Goal: Understand process/instructions: Learn how to perform a task or action

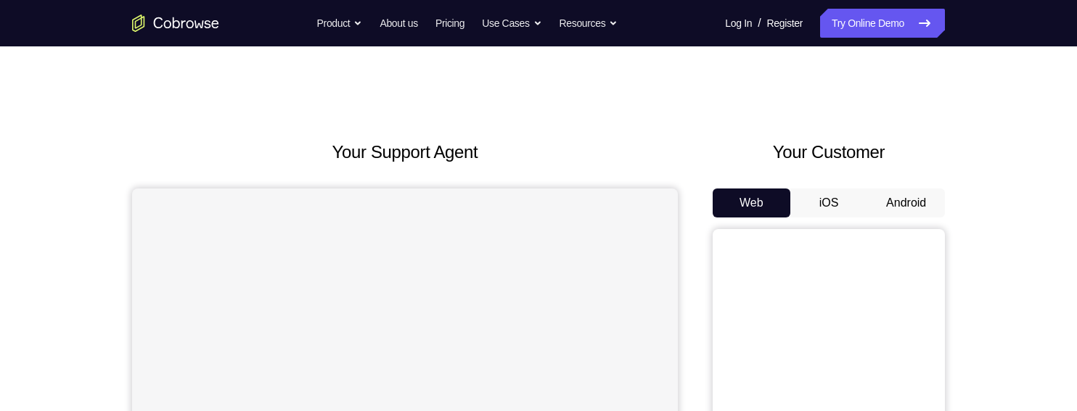
click at [921, 203] on button "Android" at bounding box center [906, 203] width 78 height 29
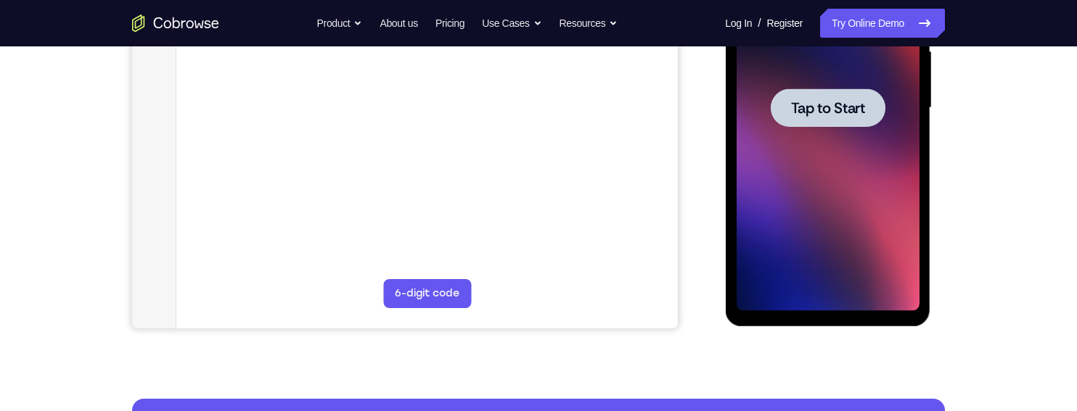
scroll to position [303, 0]
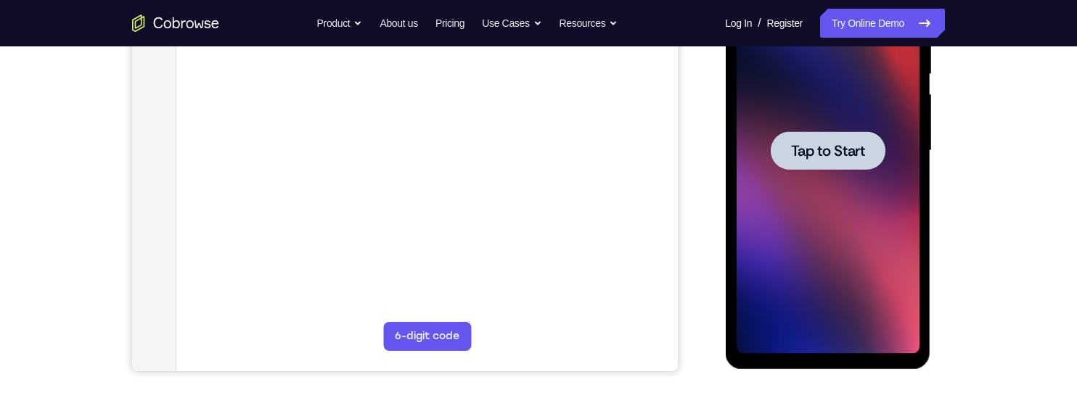
click at [881, 141] on div at bounding box center [827, 150] width 115 height 38
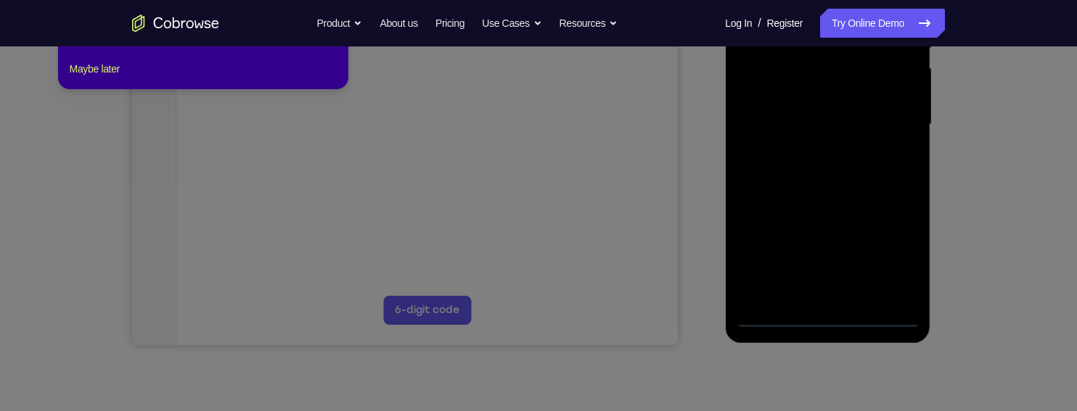
scroll to position [335, 0]
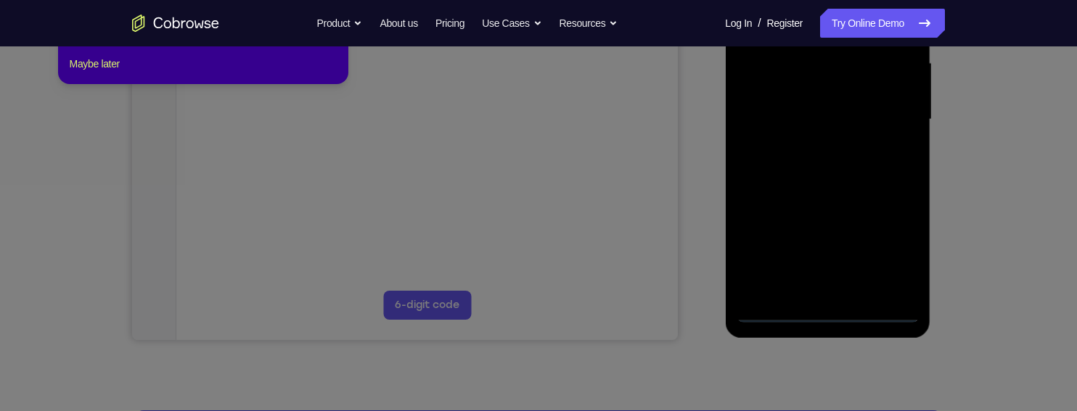
click at [834, 308] on div at bounding box center [827, 120] width 183 height 406
click at [891, 239] on div at bounding box center [827, 120] width 183 height 406
click at [825, 314] on div at bounding box center [827, 120] width 183 height 406
click at [900, 250] on div at bounding box center [827, 120] width 183 height 406
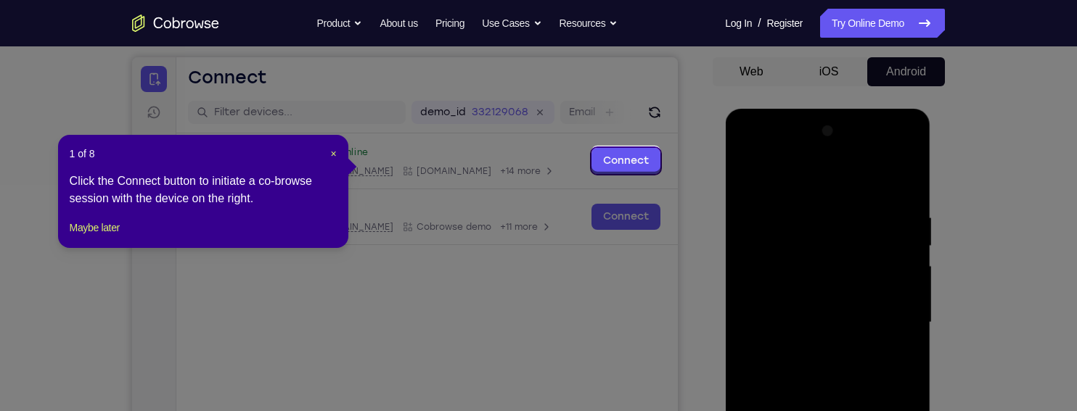
scroll to position [128, 0]
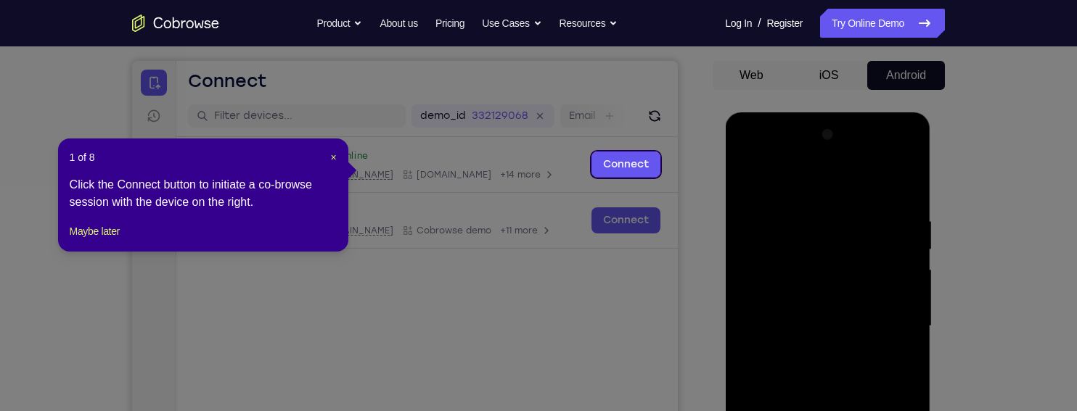
click at [843, 189] on div at bounding box center [827, 326] width 183 height 406
click at [893, 311] on div at bounding box center [827, 326] width 183 height 406
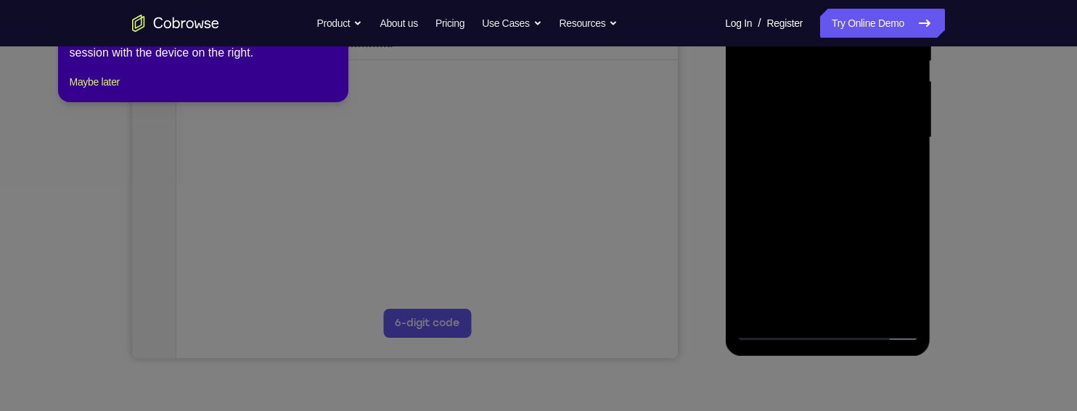
scroll to position [311, 0]
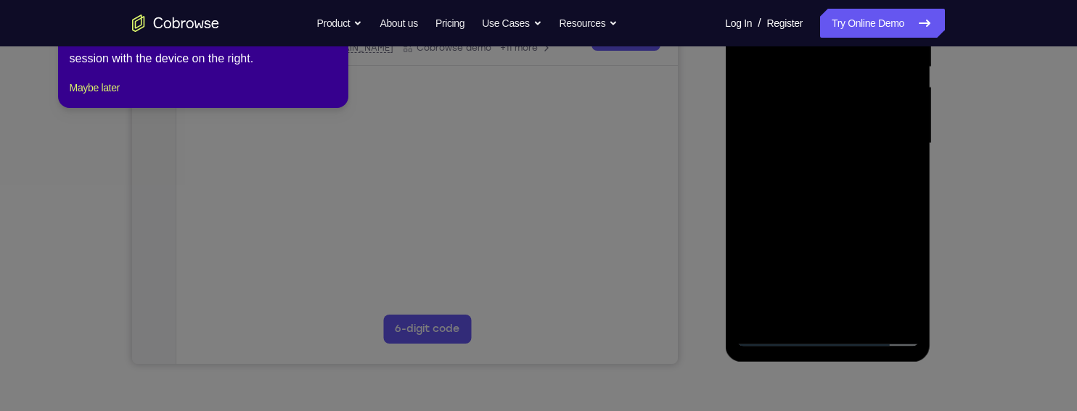
click at [815, 307] on div at bounding box center [827, 143] width 183 height 406
click at [881, 133] on div at bounding box center [827, 143] width 183 height 406
click at [866, 114] on div at bounding box center [827, 143] width 183 height 406
click at [869, 139] on div at bounding box center [827, 143] width 183 height 406
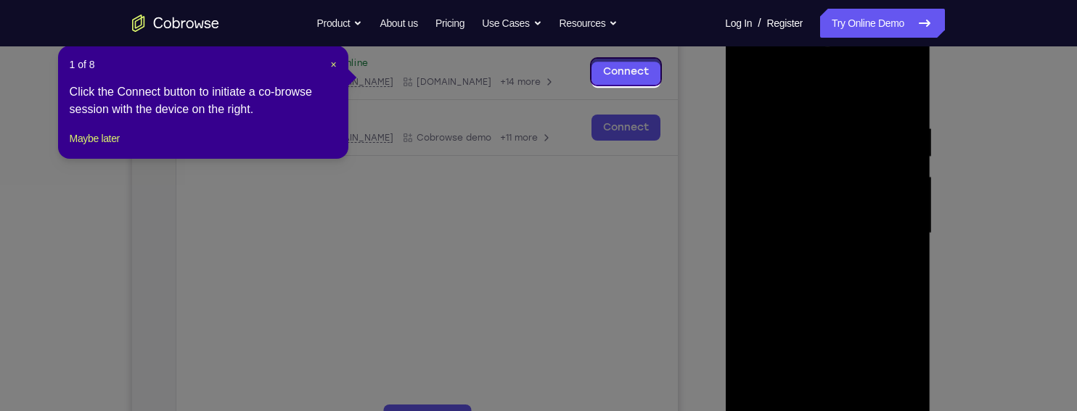
scroll to position [210, 0]
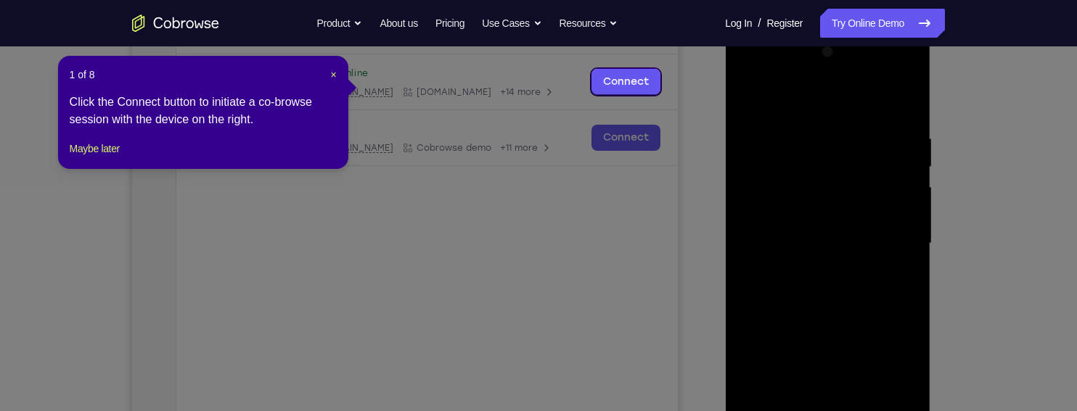
click at [853, 284] on div at bounding box center [827, 244] width 183 height 406
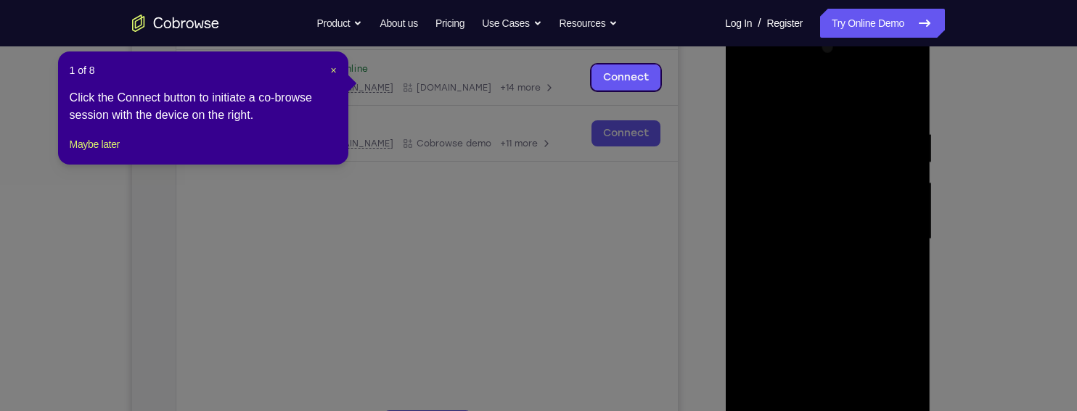
click at [855, 292] on div at bounding box center [827, 239] width 183 height 406
click at [895, 86] on div at bounding box center [827, 239] width 183 height 406
click at [813, 127] on div at bounding box center [827, 239] width 183 height 406
click at [900, 98] on div at bounding box center [827, 239] width 183 height 406
click at [855, 120] on div at bounding box center [827, 239] width 183 height 406
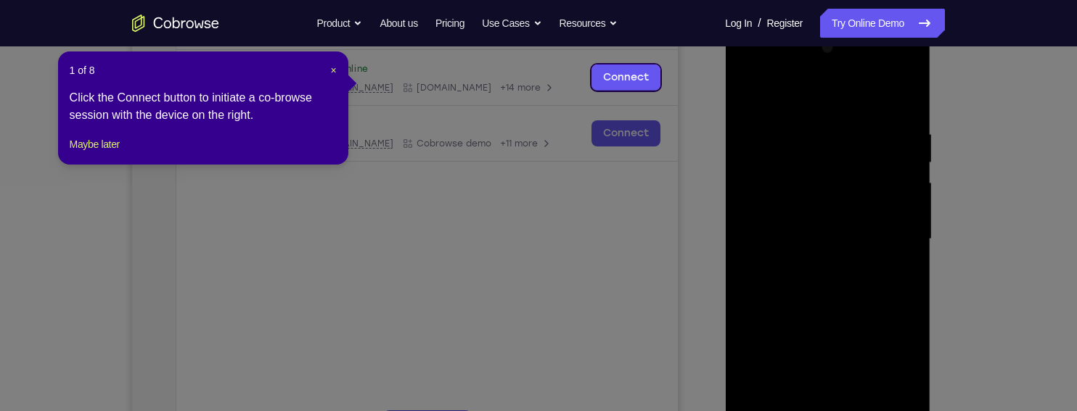
click at [899, 95] on div at bounding box center [827, 239] width 183 height 406
click at [894, 120] on div at bounding box center [827, 239] width 183 height 406
click at [906, 142] on div at bounding box center [827, 239] width 183 height 406
click at [907, 146] on div at bounding box center [827, 239] width 183 height 406
click at [910, 147] on div at bounding box center [827, 239] width 183 height 406
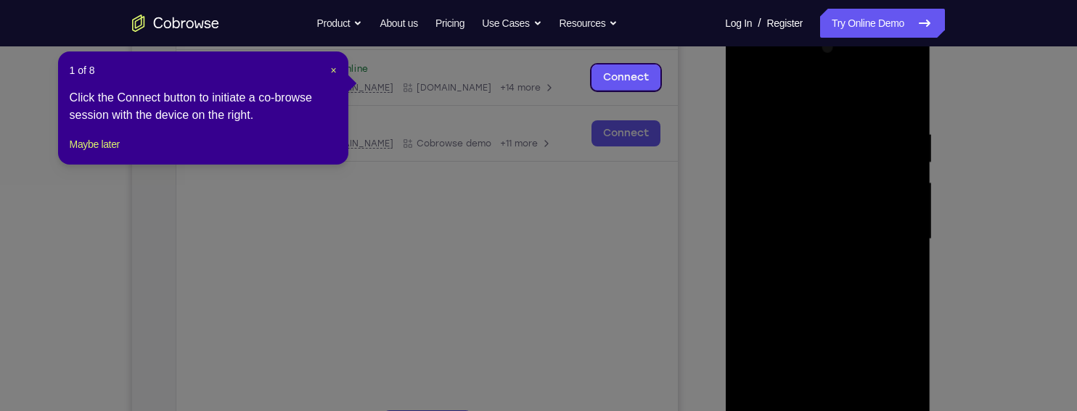
click at [903, 147] on div at bounding box center [827, 239] width 183 height 406
click at [903, 154] on div at bounding box center [827, 239] width 183 height 406
click at [893, 134] on div at bounding box center [827, 239] width 183 height 406
click at [908, 243] on div at bounding box center [827, 239] width 183 height 406
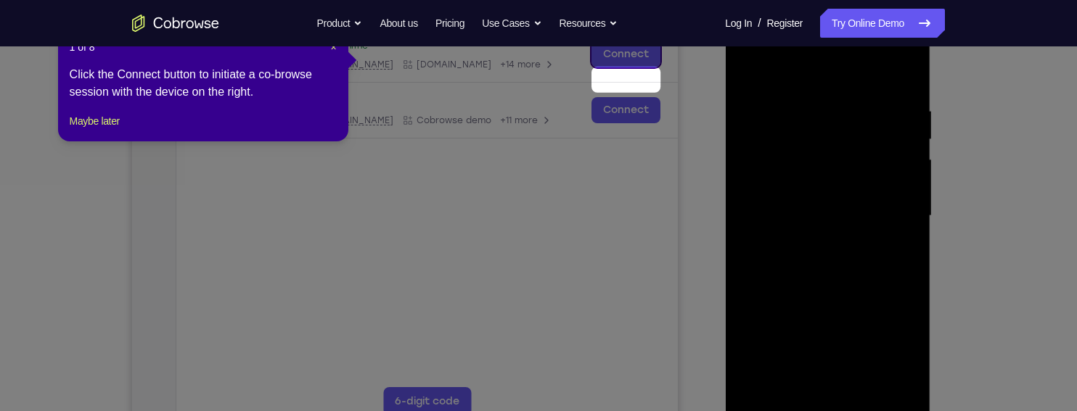
scroll to position [213, 0]
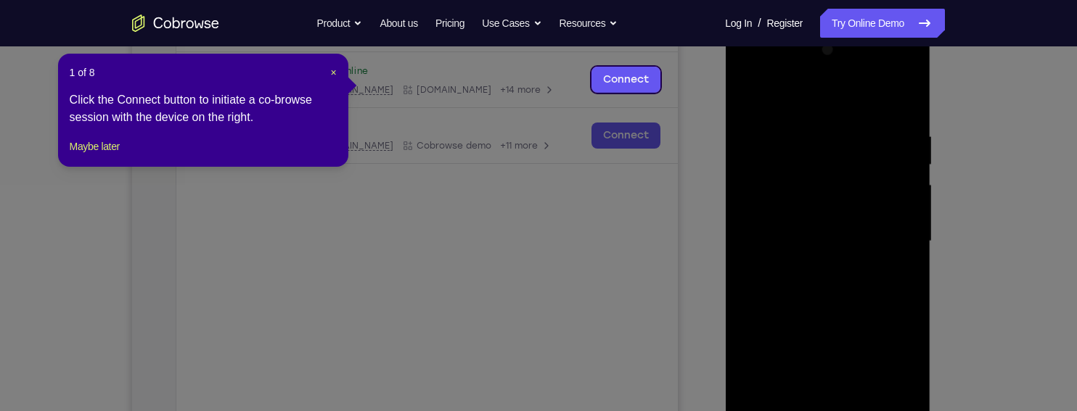
click at [903, 112] on div at bounding box center [827, 241] width 183 height 406
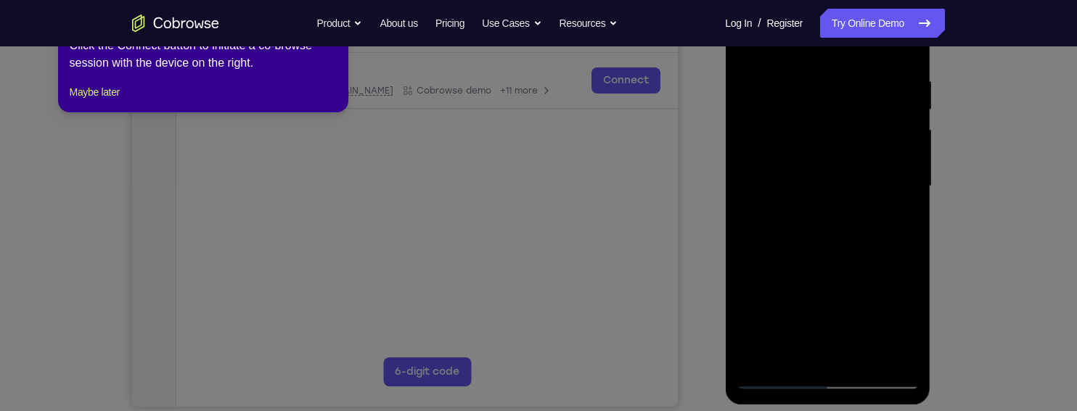
scroll to position [266, 0]
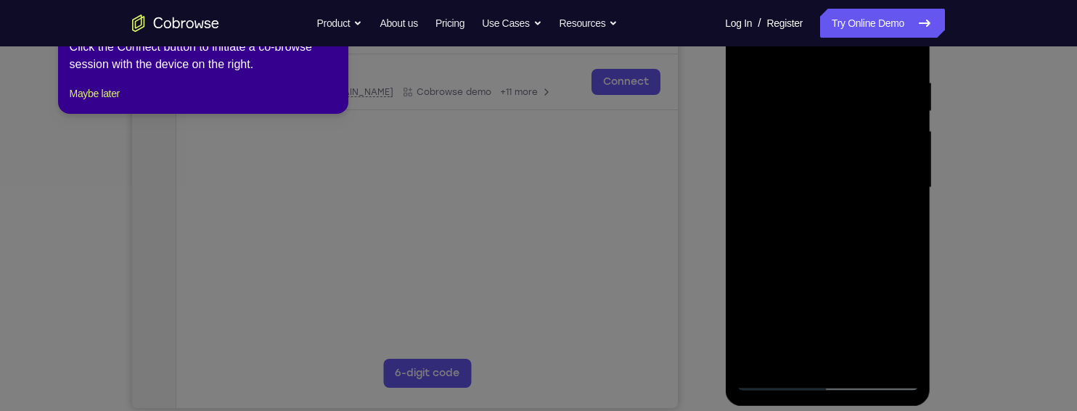
click at [856, 356] on div at bounding box center [827, 188] width 183 height 406
click at [782, 267] on div at bounding box center [827, 188] width 183 height 406
click at [777, 142] on div at bounding box center [827, 188] width 183 height 406
click at [902, 324] on div at bounding box center [827, 188] width 183 height 406
click at [901, 320] on div at bounding box center [827, 188] width 183 height 406
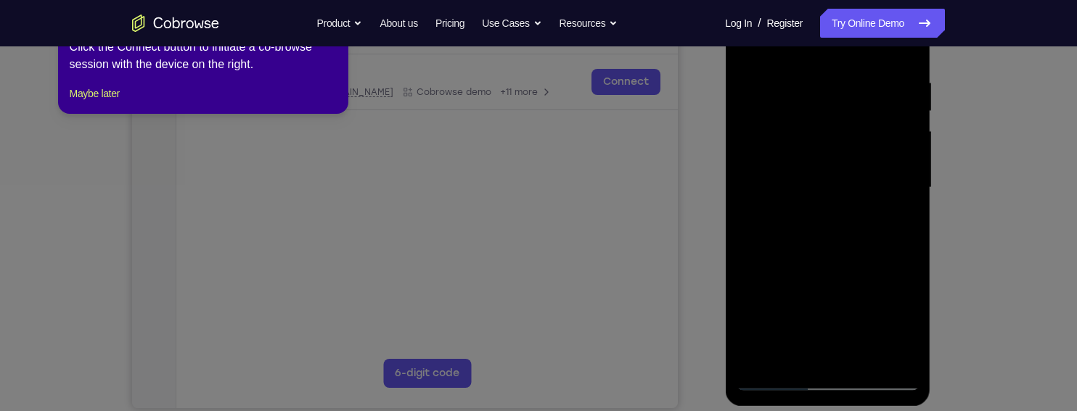
click at [895, 321] on div at bounding box center [827, 188] width 183 height 406
click at [895, 216] on div at bounding box center [827, 188] width 183 height 406
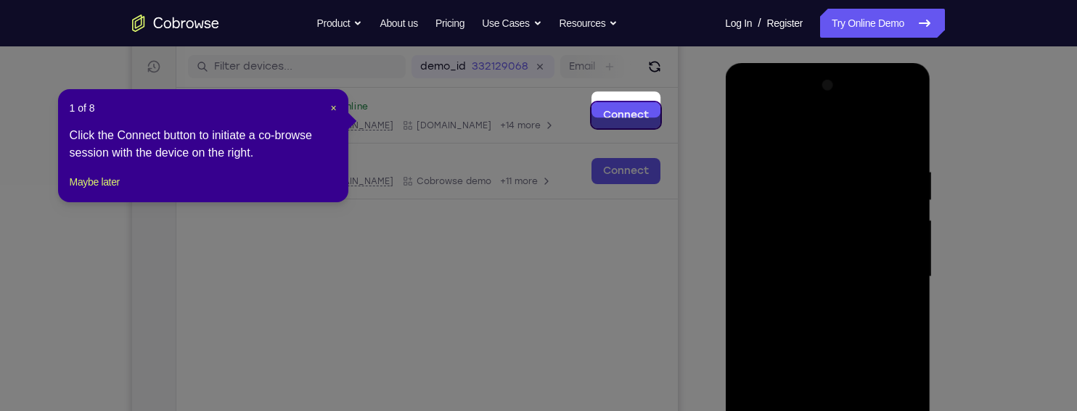
scroll to position [176, 0]
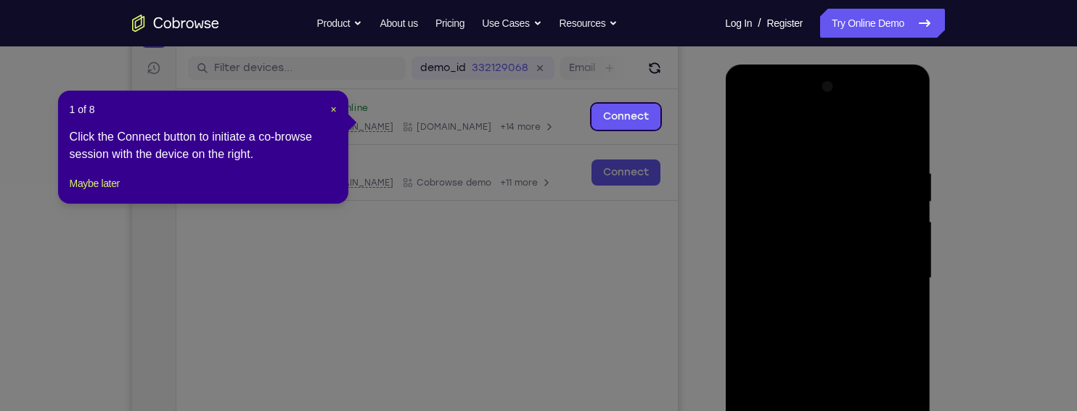
click at [742, 131] on div at bounding box center [827, 278] width 183 height 406
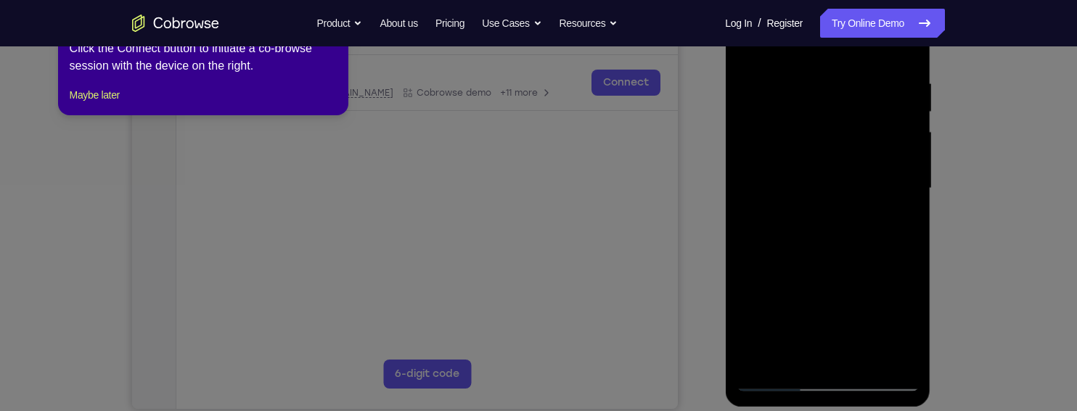
scroll to position [267, 0]
click at [782, 280] on div at bounding box center [827, 187] width 183 height 406
click at [897, 223] on div at bounding box center [827, 187] width 183 height 406
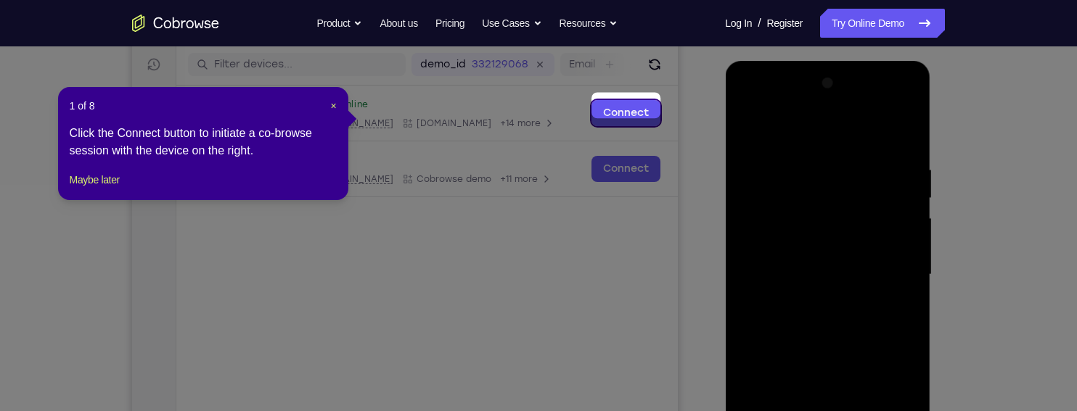
scroll to position [174, 0]
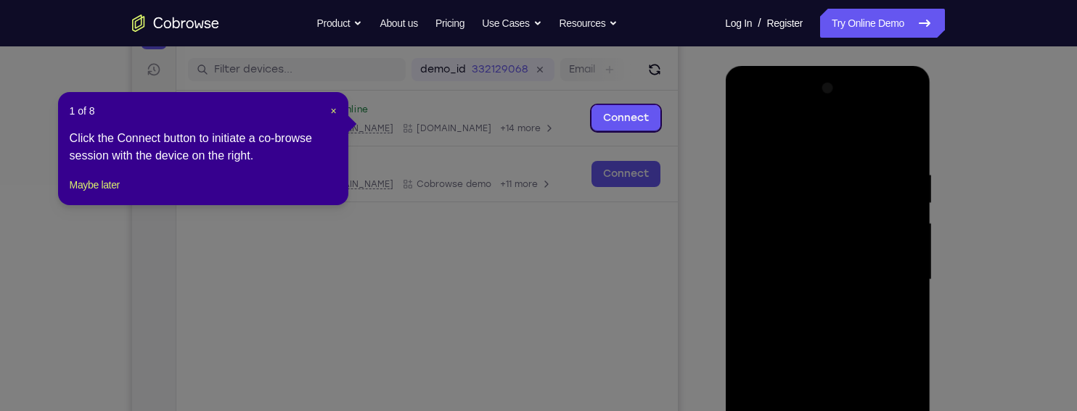
click at [742, 128] on div at bounding box center [827, 280] width 183 height 406
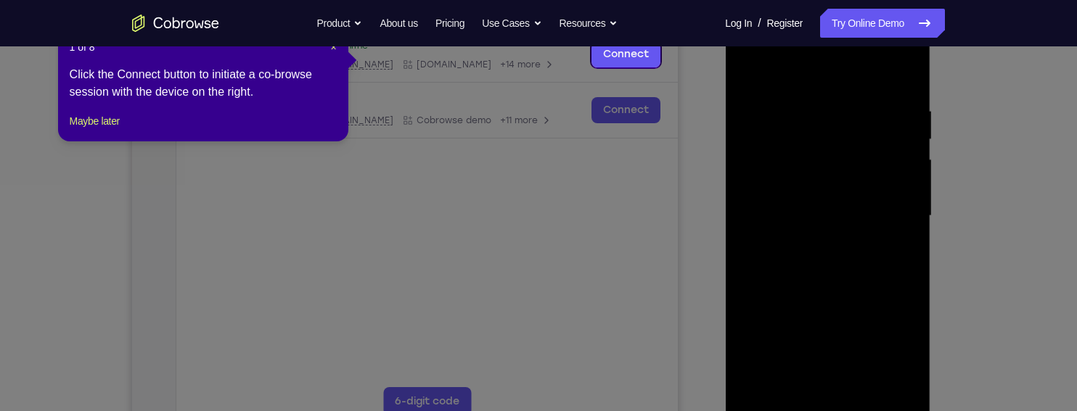
scroll to position [239, 0]
click at [776, 317] on div at bounding box center [827, 215] width 183 height 406
click at [893, 250] on div at bounding box center [827, 215] width 183 height 406
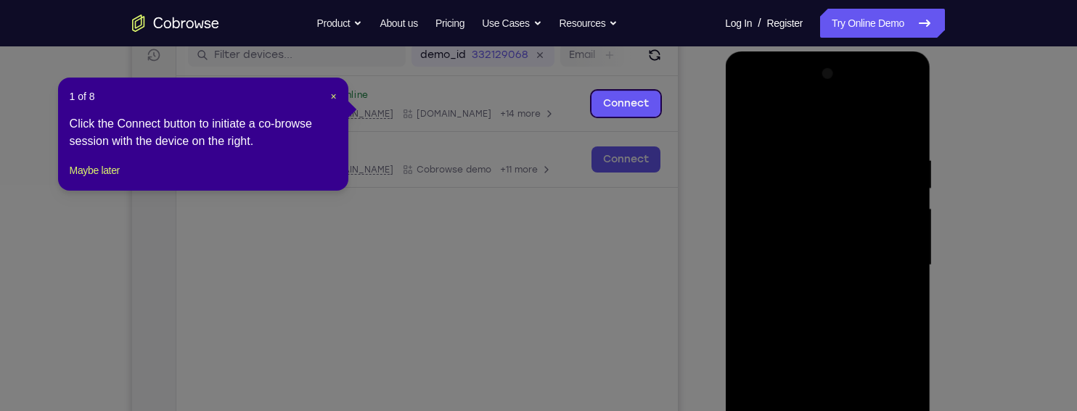
scroll to position [188, 0]
click at [742, 137] on div at bounding box center [827, 266] width 183 height 406
click at [747, 124] on div at bounding box center [827, 266] width 183 height 406
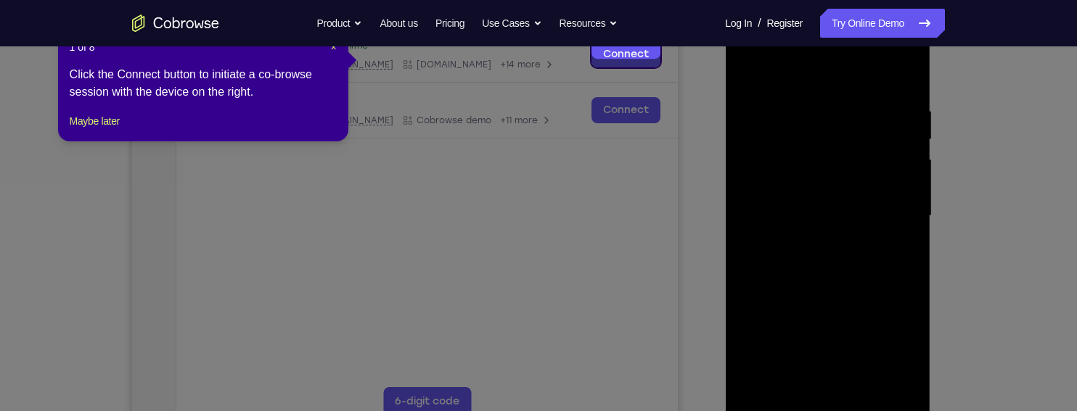
scroll to position [261, 0]
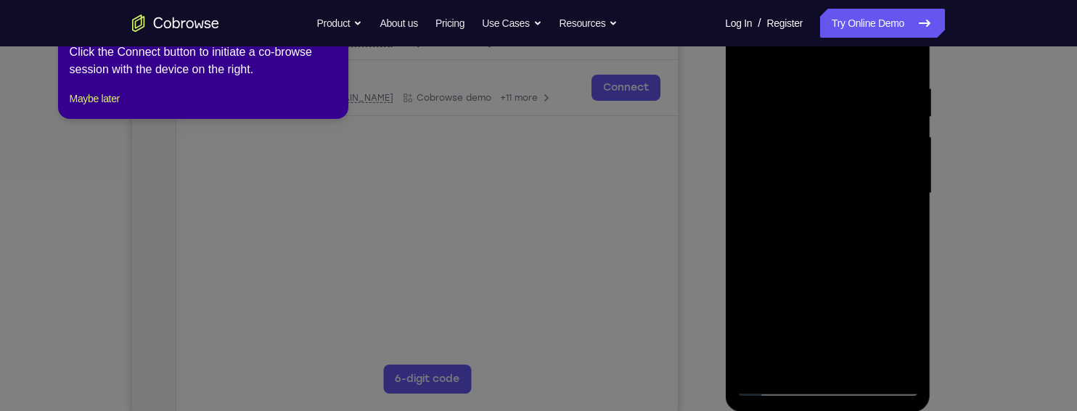
click at [768, 248] on div at bounding box center [827, 194] width 183 height 406
click at [903, 231] on div at bounding box center [827, 194] width 183 height 406
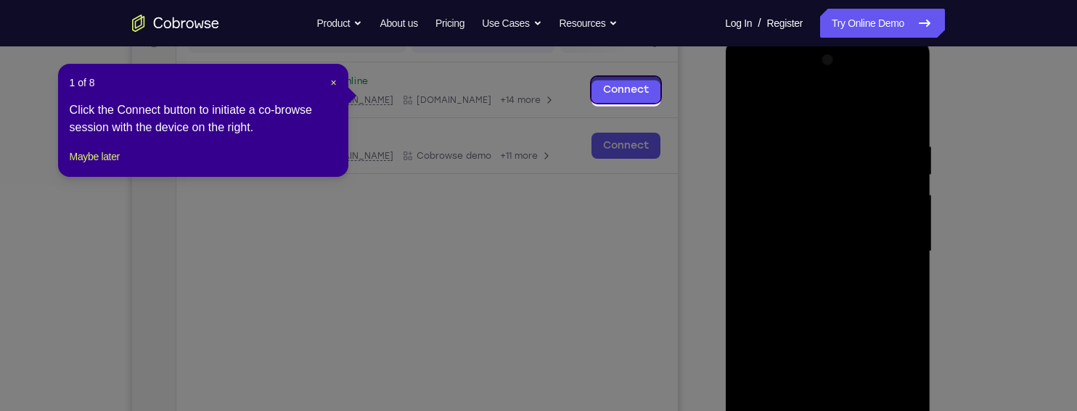
scroll to position [198, 0]
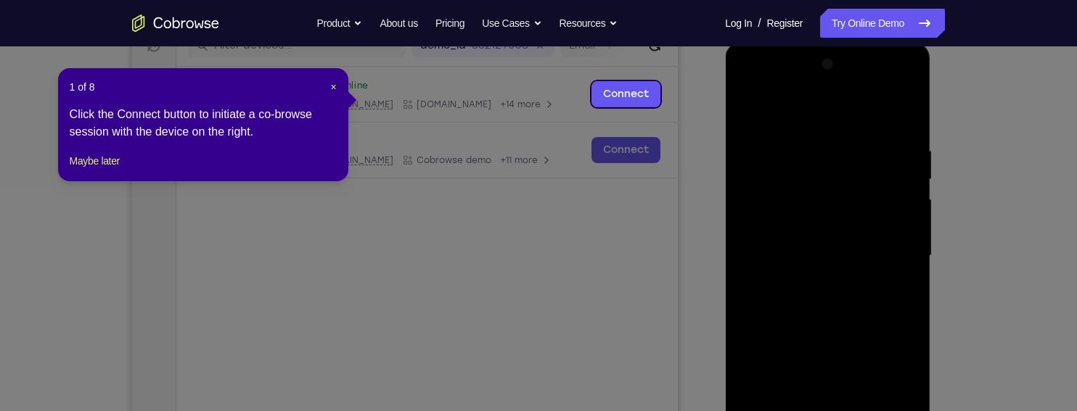
click at [742, 111] on div at bounding box center [827, 256] width 183 height 406
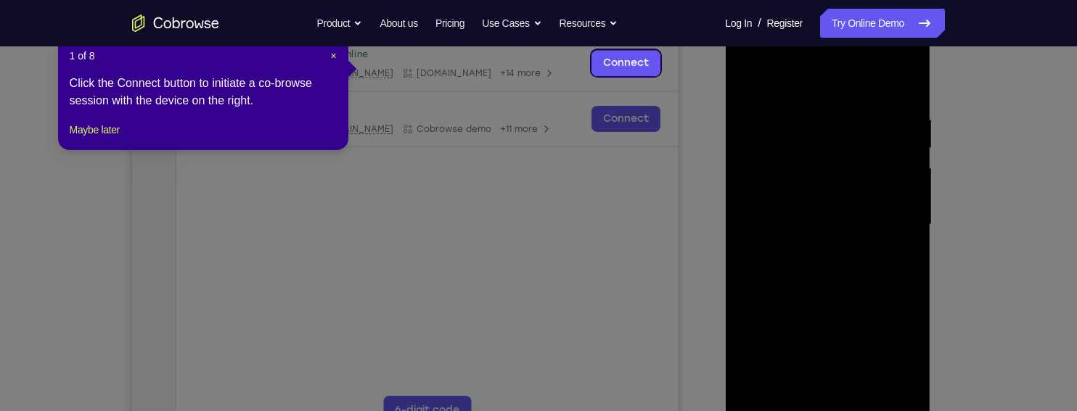
scroll to position [232, 0]
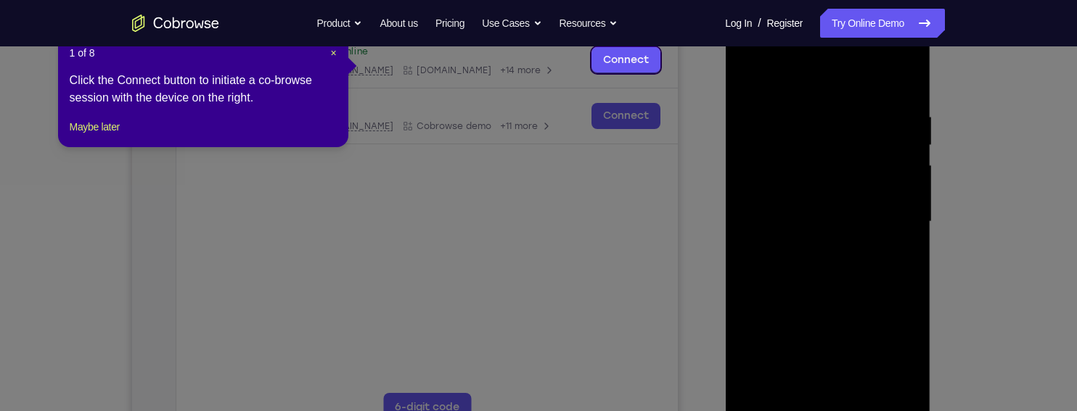
click at [792, 300] on div at bounding box center [827, 222] width 183 height 406
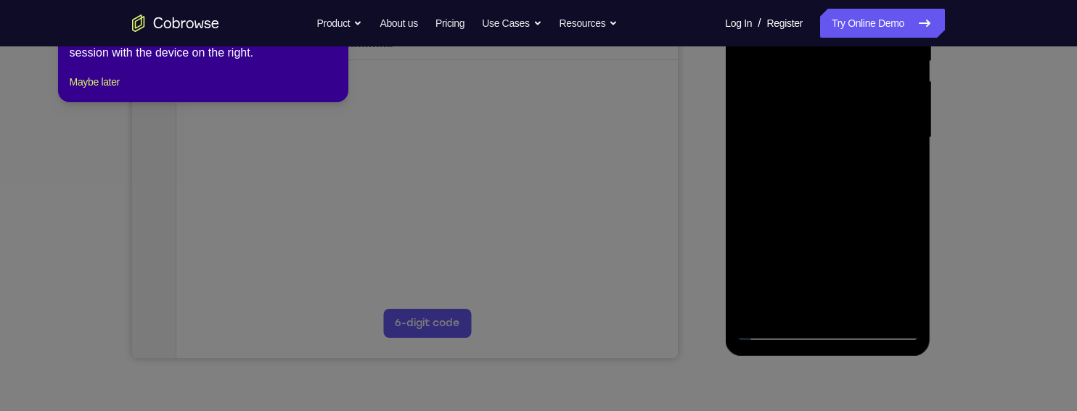
scroll to position [321, 0]
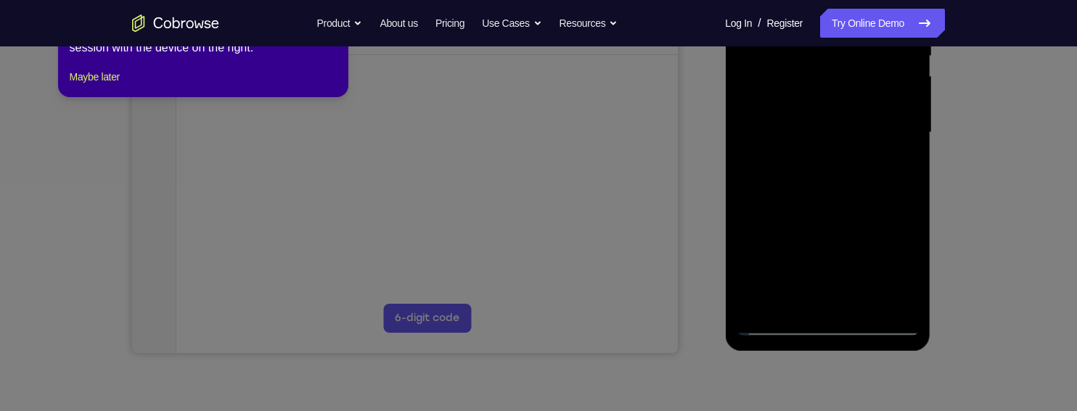
click at [806, 298] on div at bounding box center [827, 133] width 183 height 406
click at [903, 165] on div at bounding box center [827, 133] width 183 height 406
click at [896, 166] on div at bounding box center [827, 133] width 183 height 406
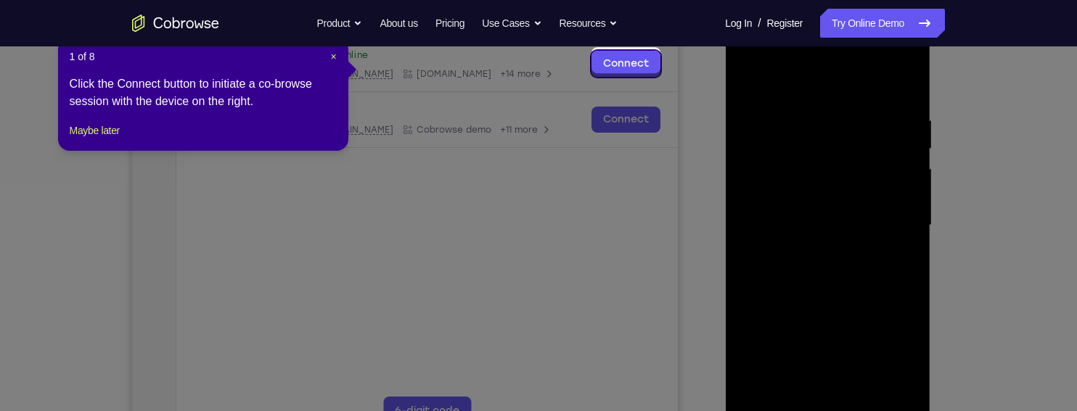
scroll to position [224, 0]
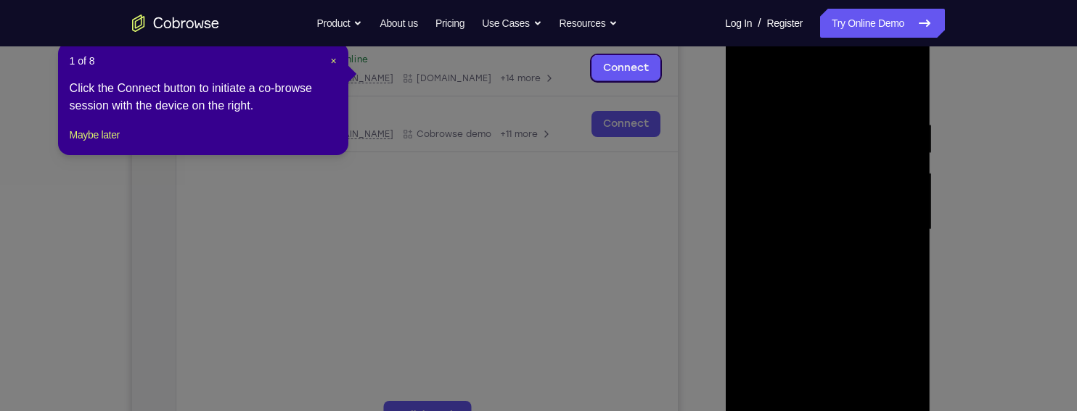
click at [748, 88] on div at bounding box center [827, 230] width 183 height 406
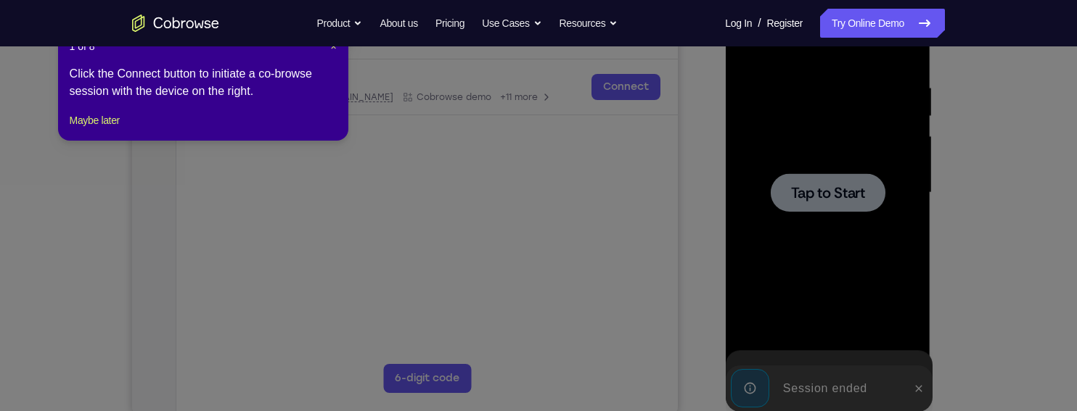
scroll to position [305, 0]
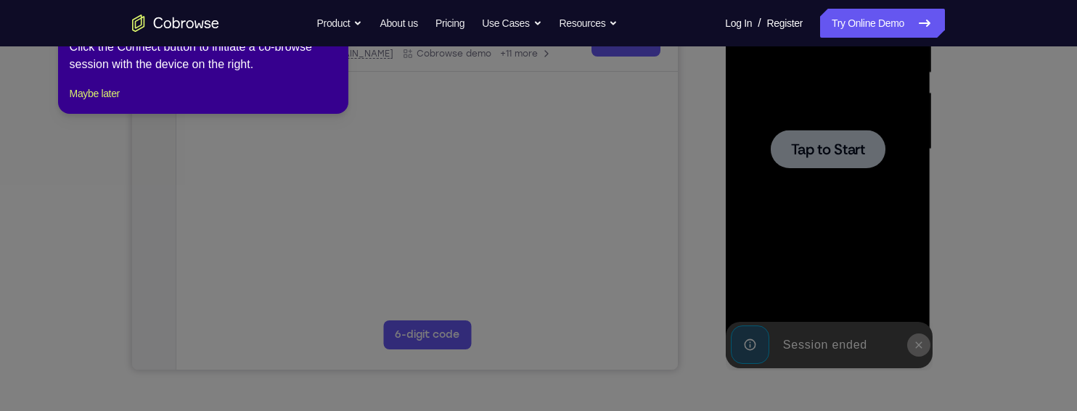
click at [916, 345] on icon at bounding box center [918, 346] width 12 height 12
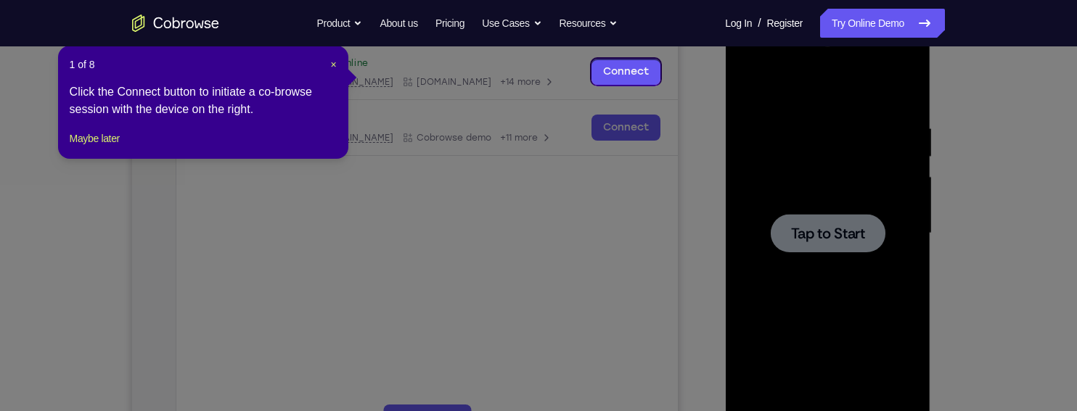
scroll to position [219, 0]
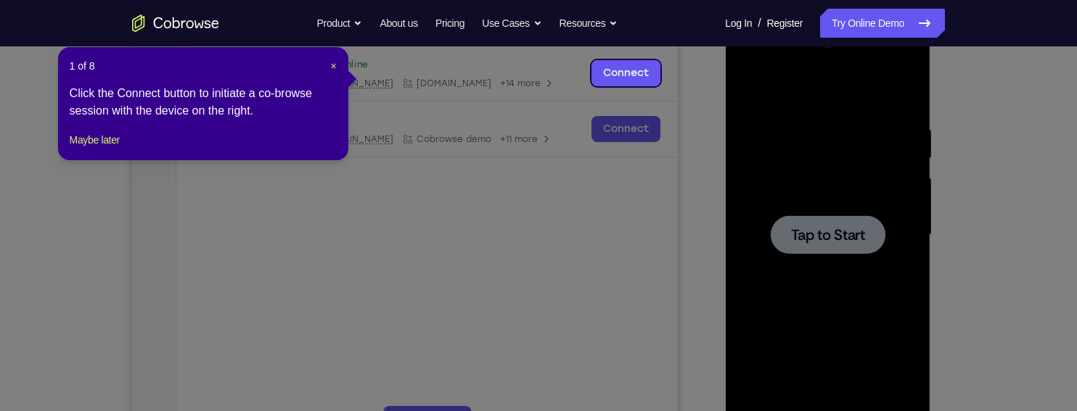
click at [785, 247] on div at bounding box center [827, 235] width 115 height 38
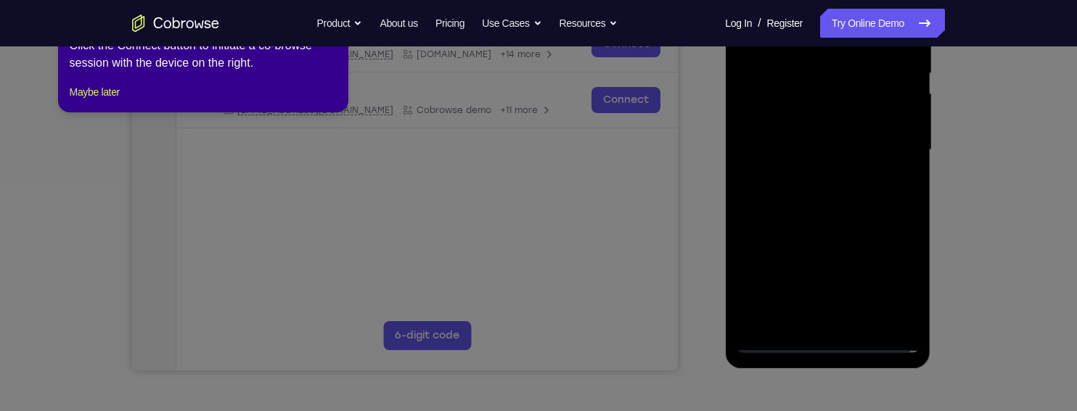
scroll to position [305, 0]
click at [829, 345] on div at bounding box center [827, 149] width 183 height 406
click at [804, 326] on div at bounding box center [827, 149] width 183 height 406
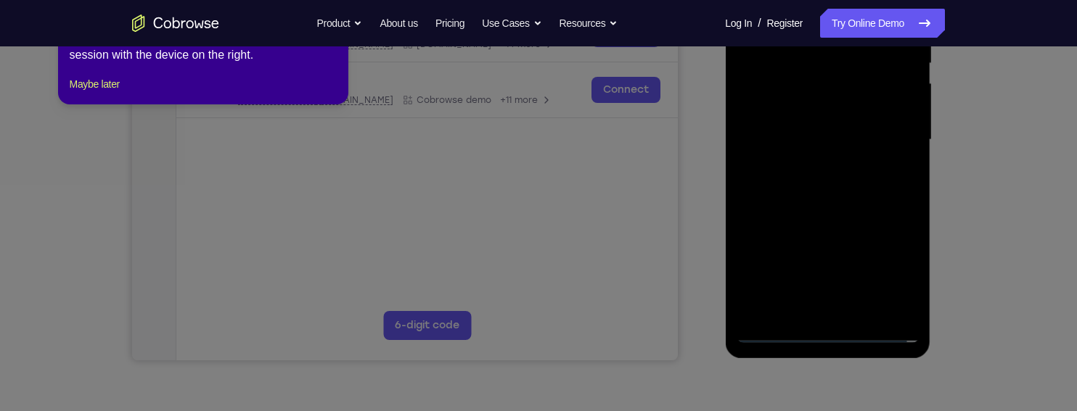
scroll to position [345, 0]
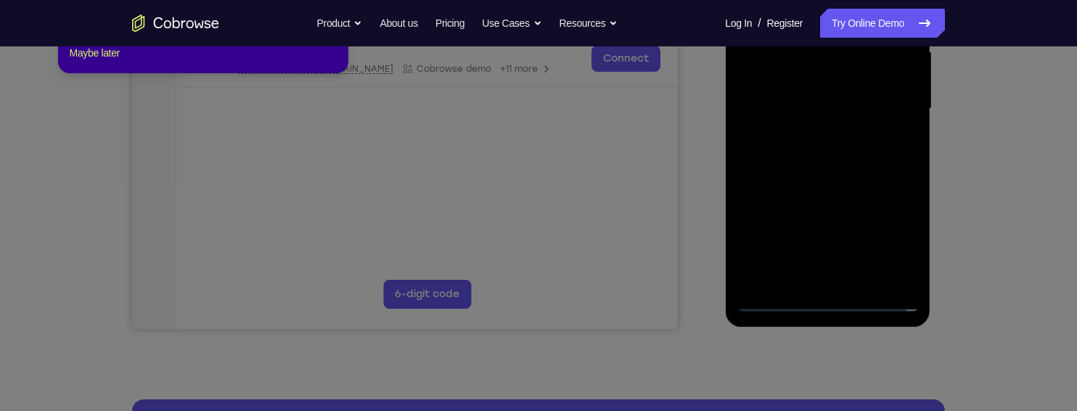
click at [800, 297] on div at bounding box center [827, 109] width 183 height 406
click at [815, 299] on div at bounding box center [827, 109] width 183 height 406
click at [881, 229] on div at bounding box center [827, 109] width 183 height 406
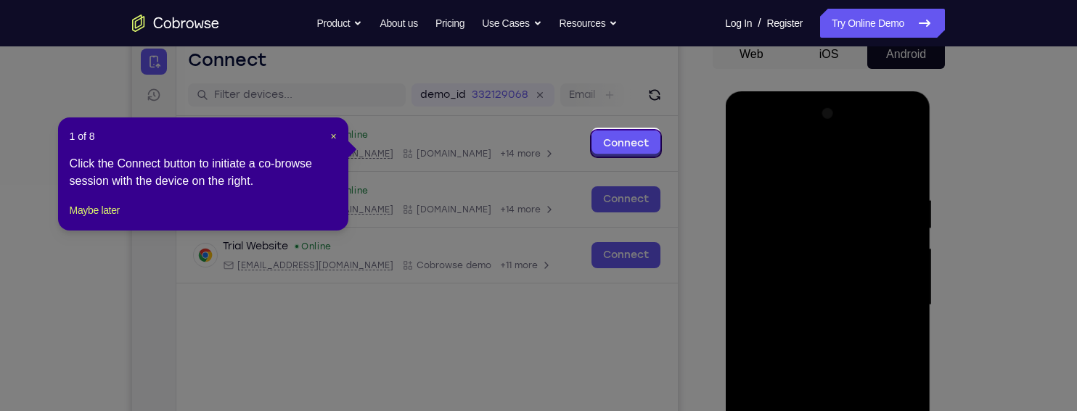
scroll to position [160, 0]
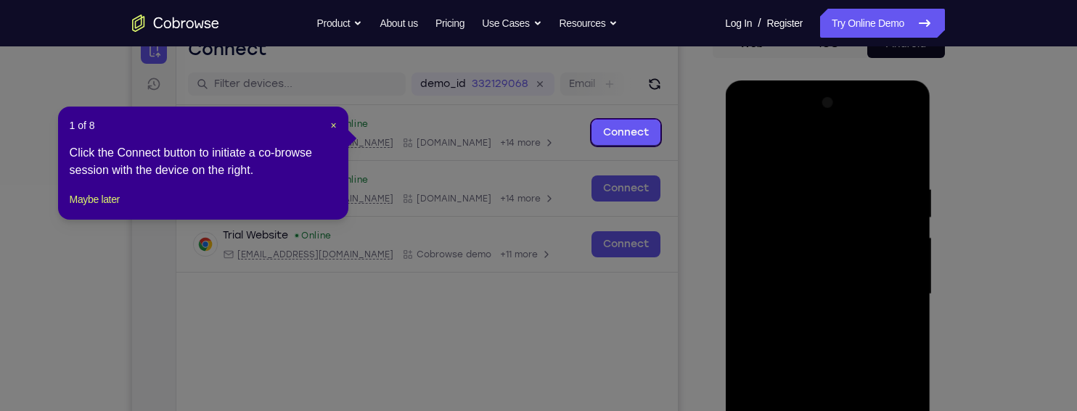
click at [792, 145] on div at bounding box center [827, 294] width 183 height 406
click at [330, 120] on span "×" at bounding box center [333, 126] width 6 height 12
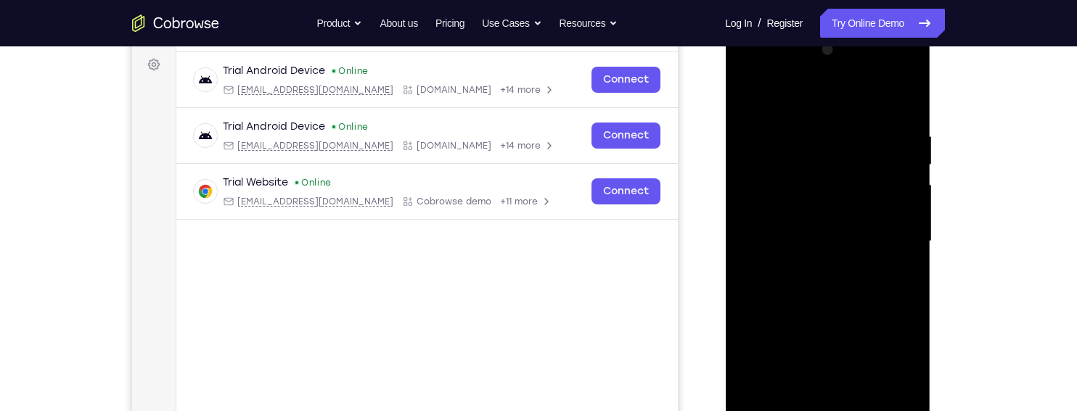
scroll to position [212, 0]
click at [895, 238] on div at bounding box center [827, 242] width 183 height 406
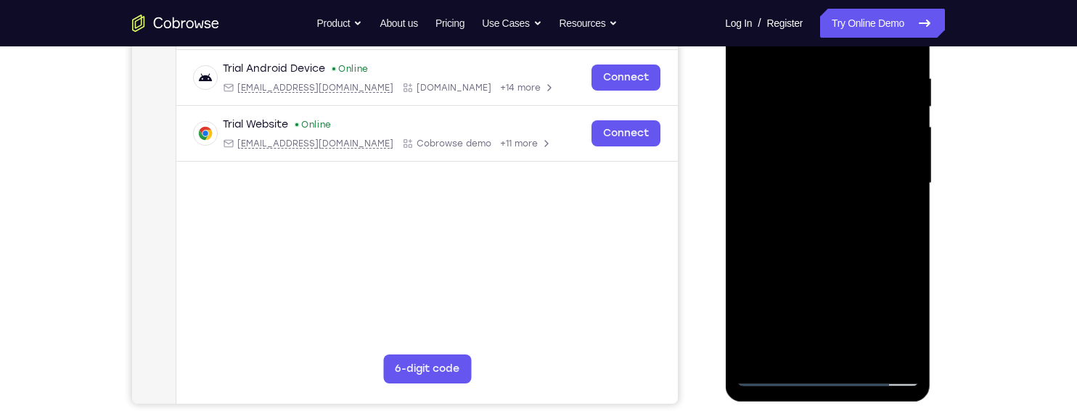
scroll to position [258, 0]
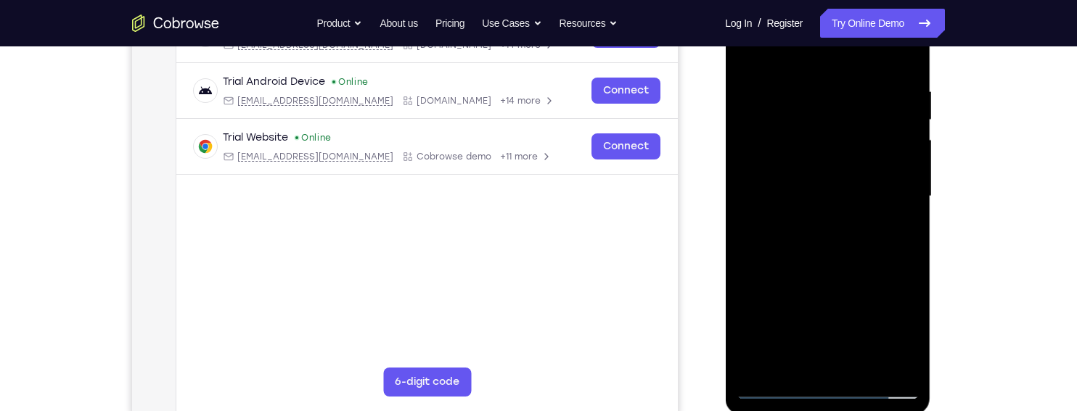
click at [815, 214] on div at bounding box center [827, 196] width 183 height 406
click at [893, 181] on div at bounding box center [827, 196] width 183 height 406
click at [868, 171] on div at bounding box center [827, 196] width 183 height 406
click at [760, 200] on div at bounding box center [827, 196] width 183 height 406
click at [792, 238] on div at bounding box center [827, 196] width 183 height 406
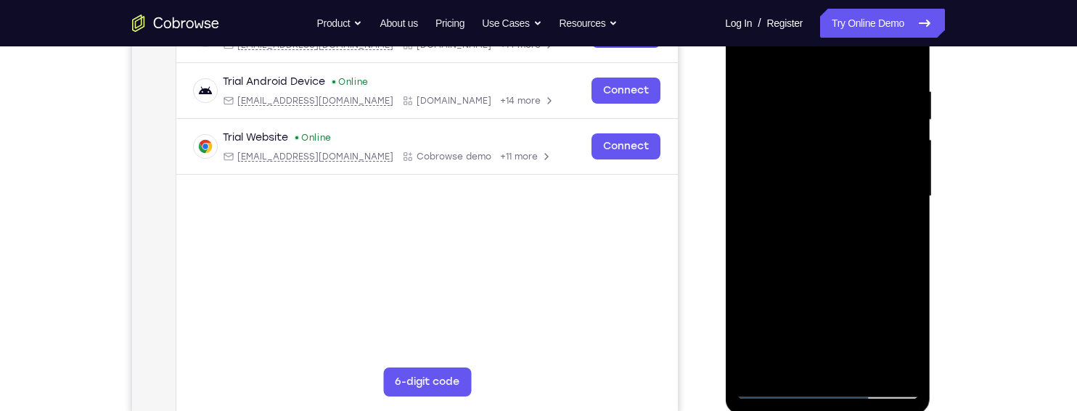
click at [777, 237] on div at bounding box center [827, 196] width 183 height 406
click at [877, 247] on div at bounding box center [827, 196] width 183 height 406
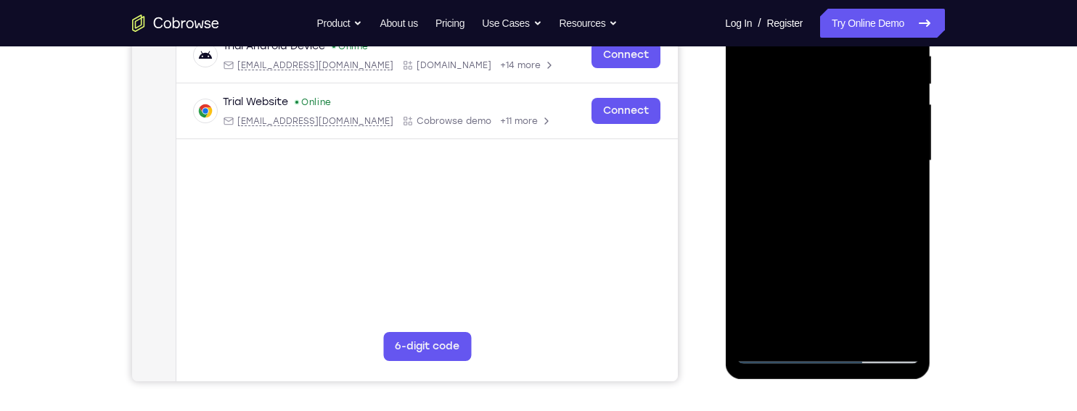
scroll to position [292, 0]
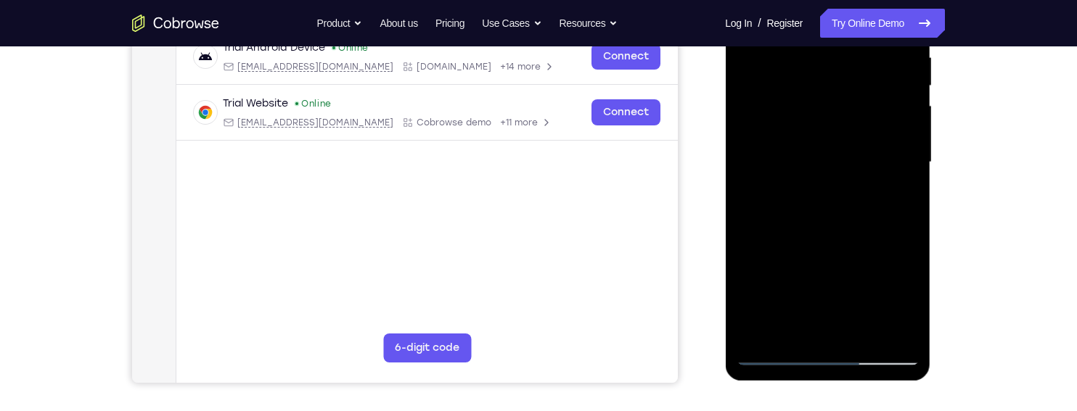
click at [736, 165] on div at bounding box center [827, 162] width 183 height 406
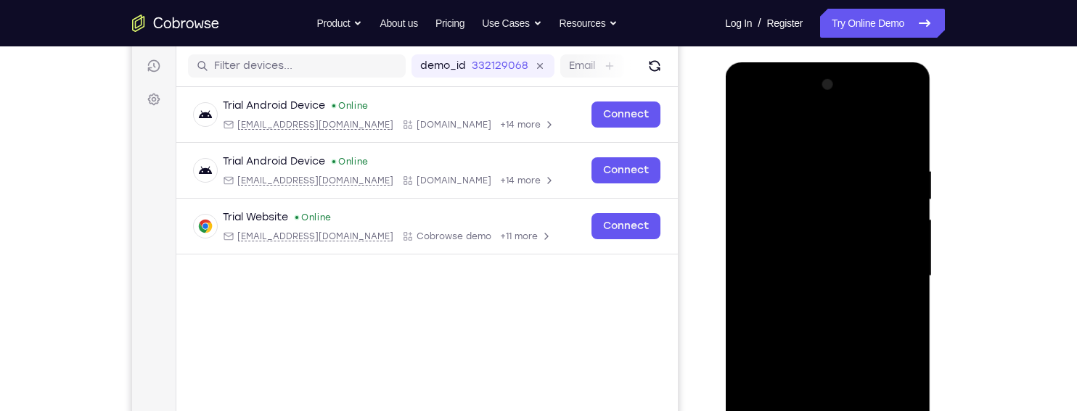
scroll to position [176, 0]
